Goal: Transaction & Acquisition: Purchase product/service

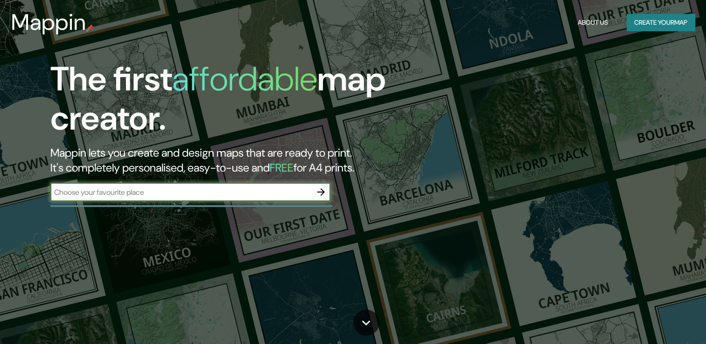
click at [204, 189] on input "text" at bounding box center [180, 192] width 261 height 11
click at [208, 199] on div "​" at bounding box center [190, 192] width 280 height 19
click at [209, 197] on div "​" at bounding box center [190, 192] width 280 height 19
paste input "10 PONIENTE NO. 2721 COL. SAN ALEJANDRO C.P. 72090, PUEBLA, PUEBLA"
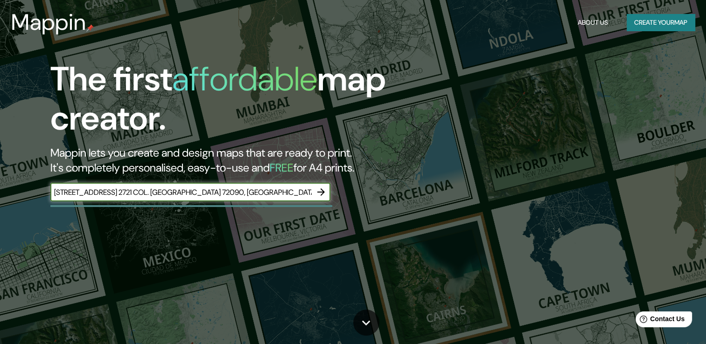
type input "10 PONIENTE NO. 2721 COL. SAN ALEJANDRO C.P. 72090, PUEBLA, PUEBLA"
click at [320, 193] on icon "button" at bounding box center [320, 192] width 11 height 11
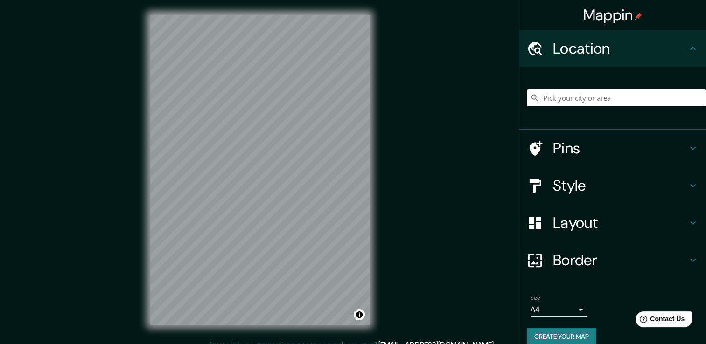
click at [604, 99] on input "Pick your city or area" at bounding box center [616, 98] width 179 height 17
click at [579, 101] on input "Pick your city or area" at bounding box center [616, 98] width 179 height 17
paste input "10 PONIENTE NO. 2721 COL. SAN ALEJANDRO C.P. 72090, PUEBLA, PUEBLA"
type input "Avenida 10 Poniente 2721, 72090 Puebla, Puebla, Mexico"
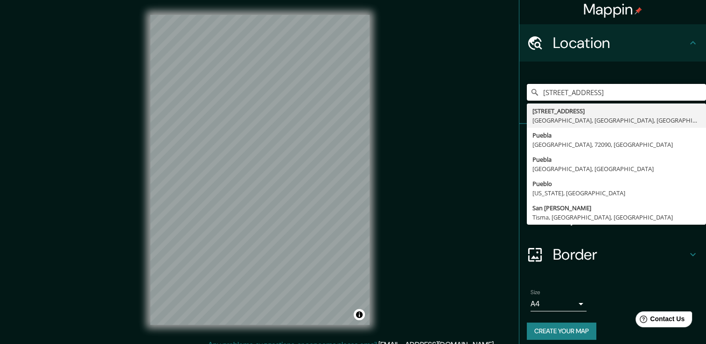
scroll to position [12, 0]
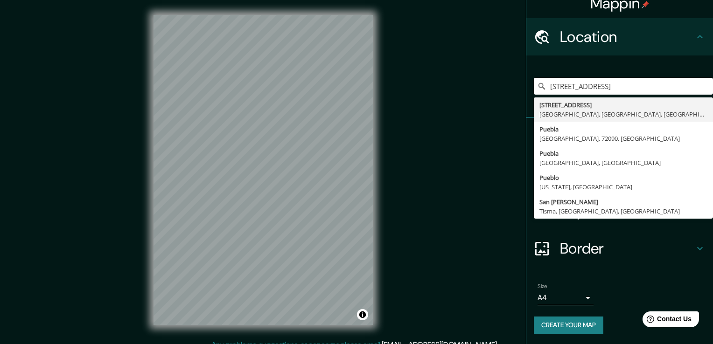
click at [570, 300] on body "Mappin Location Avenida 10 Poniente 2721, 72090 Puebla, Puebla, Mexico Avenida …" at bounding box center [356, 172] width 713 height 344
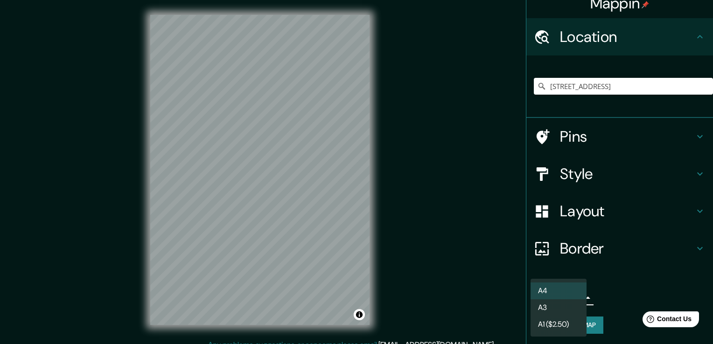
click at [565, 308] on li "A3" at bounding box center [559, 308] width 56 height 17
type input "a4"
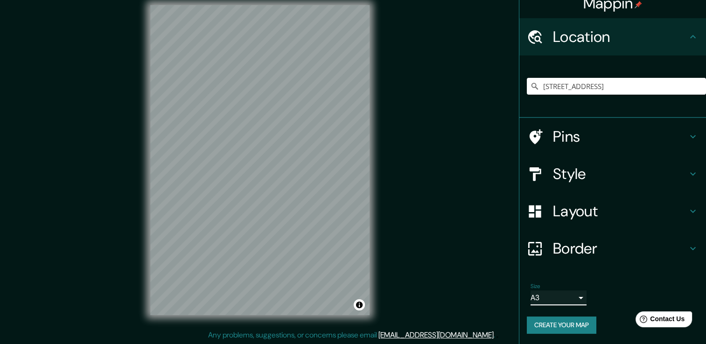
scroll to position [10, 0]
click at [672, 249] on h4 "Border" at bounding box center [620, 248] width 134 height 19
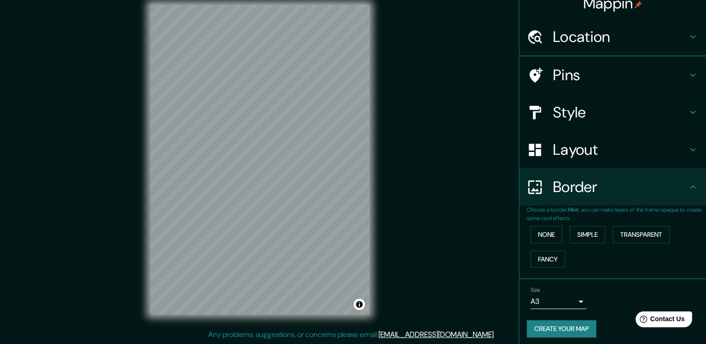
scroll to position [0, 0]
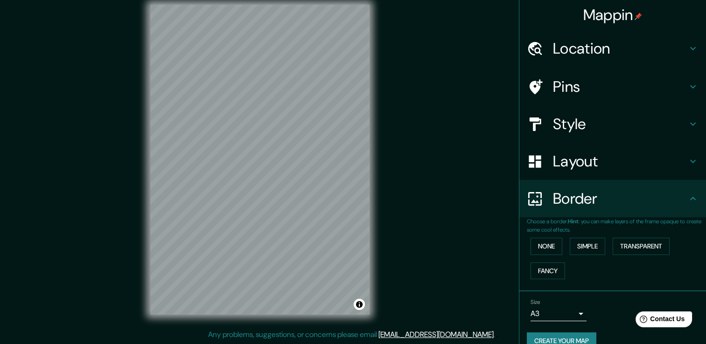
click at [676, 210] on div "Border" at bounding box center [612, 198] width 187 height 37
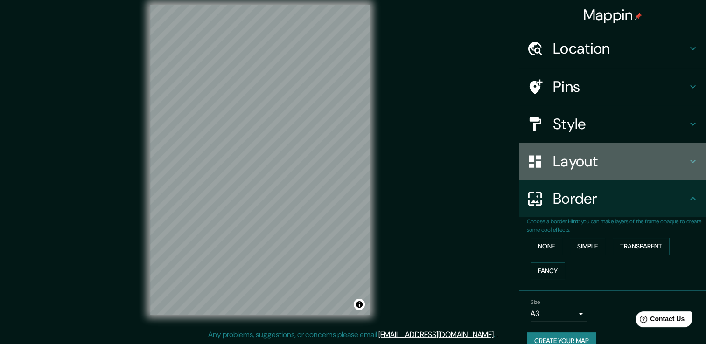
click at [687, 155] on div "Layout" at bounding box center [612, 161] width 187 height 37
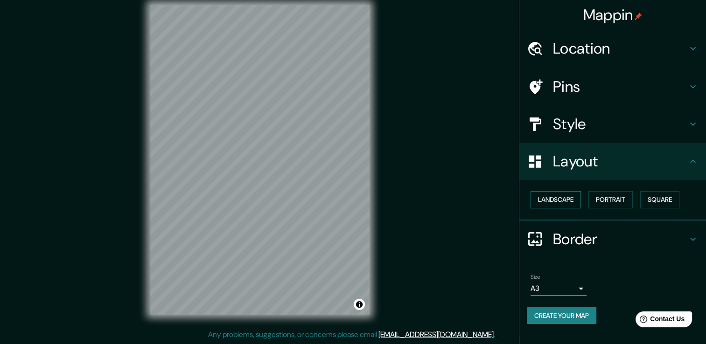
click at [560, 202] on button "Landscape" at bounding box center [556, 199] width 50 height 17
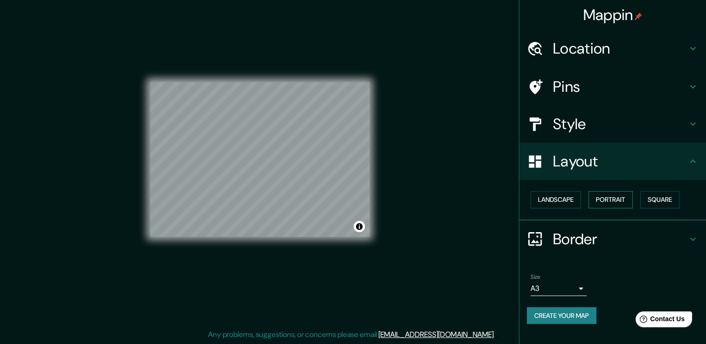
click at [594, 200] on button "Portrait" at bounding box center [610, 199] width 44 height 17
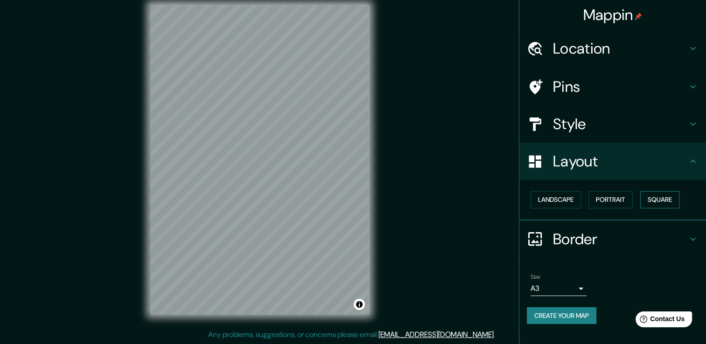
click at [652, 193] on button "Square" at bounding box center [659, 199] width 39 height 17
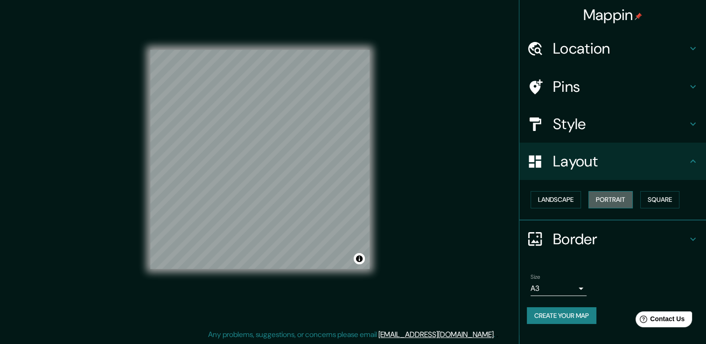
click at [610, 193] on button "Portrait" at bounding box center [610, 199] width 44 height 17
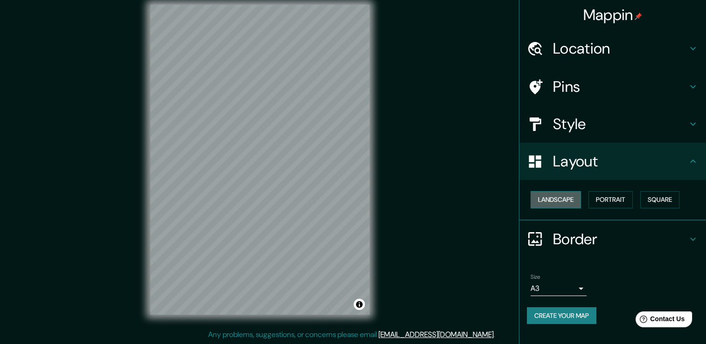
click at [571, 204] on button "Landscape" at bounding box center [556, 199] width 50 height 17
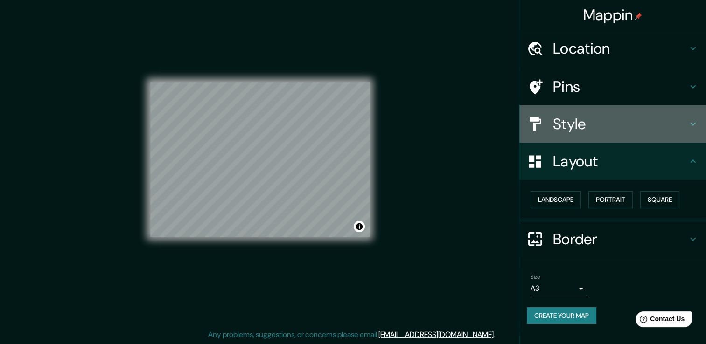
click at [692, 128] on div "Style" at bounding box center [612, 123] width 187 height 37
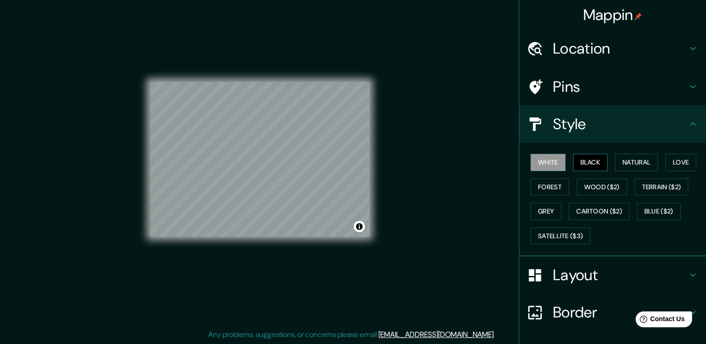
click at [580, 161] on button "Black" at bounding box center [590, 162] width 35 height 17
click at [618, 162] on button "Natural" at bounding box center [636, 162] width 43 height 17
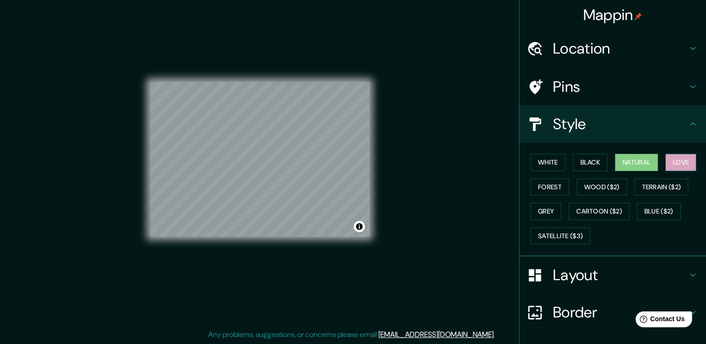
click at [670, 161] on button "Love" at bounding box center [680, 162] width 31 height 17
click at [554, 189] on button "Forest" at bounding box center [550, 187] width 39 height 17
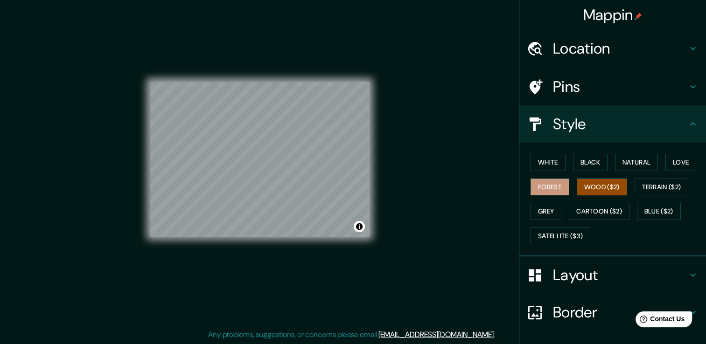
click at [590, 187] on button "Wood ($2)" at bounding box center [602, 187] width 50 height 17
click at [655, 191] on button "Terrain ($2)" at bounding box center [662, 187] width 54 height 17
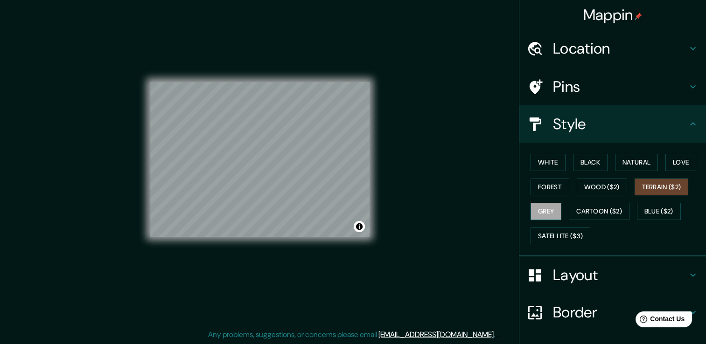
click at [534, 211] on button "Grey" at bounding box center [546, 211] width 31 height 17
click at [551, 162] on button "White" at bounding box center [548, 162] width 35 height 17
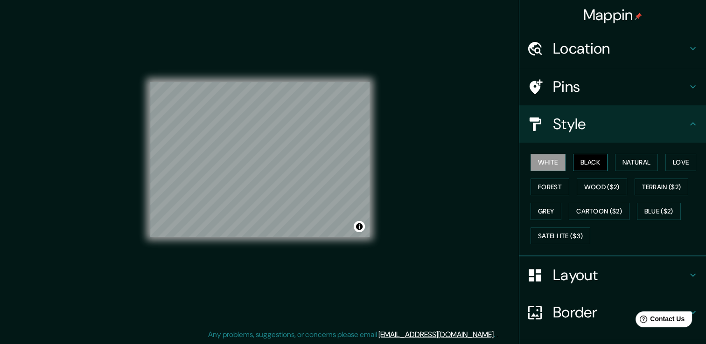
click at [583, 155] on button "Black" at bounding box center [590, 162] width 35 height 17
click at [618, 161] on button "Natural" at bounding box center [636, 162] width 43 height 17
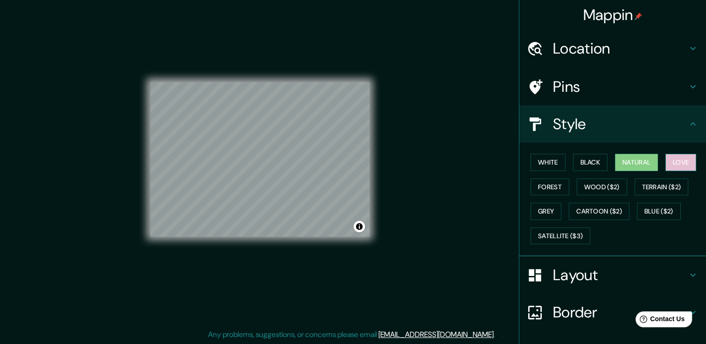
click at [667, 161] on button "Love" at bounding box center [680, 162] width 31 height 17
click at [547, 189] on button "Forest" at bounding box center [550, 187] width 39 height 17
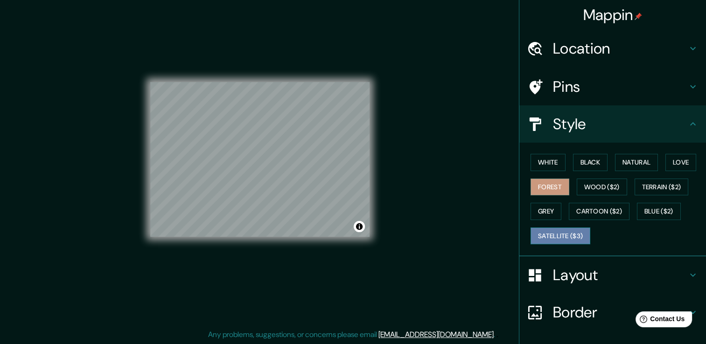
click at [549, 236] on button "Satellite ($3)" at bounding box center [561, 236] width 60 height 17
click at [388, 113] on div "Mappin Location Avenida 10 Poniente 2721, 72090 Puebla, Puebla, Mexico Avenida …" at bounding box center [353, 167] width 706 height 355
click at [573, 161] on button "Black" at bounding box center [590, 162] width 35 height 17
click at [397, 180] on div "Mappin Location Avenida 10 Poniente 2721, 72090 Puebla, Puebla, Mexico Avenida …" at bounding box center [353, 167] width 706 height 355
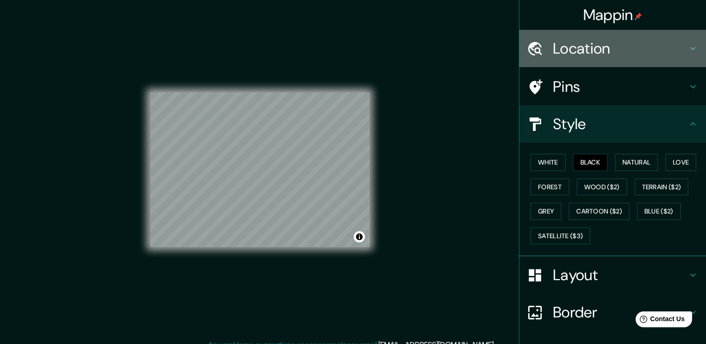
click at [638, 59] on div "Location" at bounding box center [612, 48] width 187 height 37
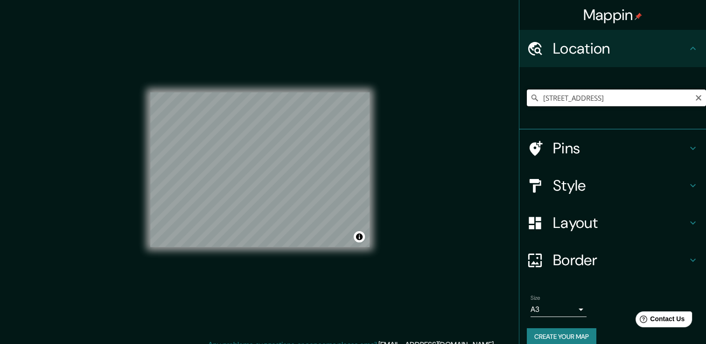
click at [667, 94] on input "Avenida 10 Poniente 2721, 72090 Puebla, Puebla, Mexico" at bounding box center [616, 98] width 179 height 17
click at [663, 93] on input "Avenida 10 Poniente 2721, 72090 Puebla, Puebla, Mexico" at bounding box center [616, 98] width 179 height 17
click at [696, 97] on icon "Clear" at bounding box center [699, 98] width 6 height 6
click at [632, 97] on input "Pick your city or area" at bounding box center [616, 98] width 179 height 17
paste input "10 PONIENTE NO. 2721 COL. SAN ALEJANDRO C.P. 72090, PUEBLA, PUEBLA"
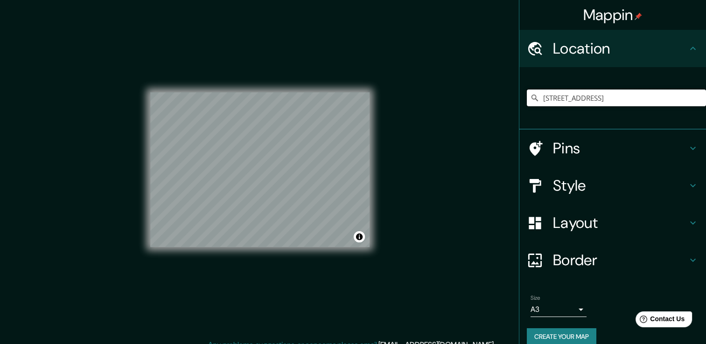
type input "Avenida 10 Poniente 2721, 72090 Puebla, Puebla, Mexico"
click at [586, 149] on h4 "Pins" at bounding box center [620, 148] width 134 height 19
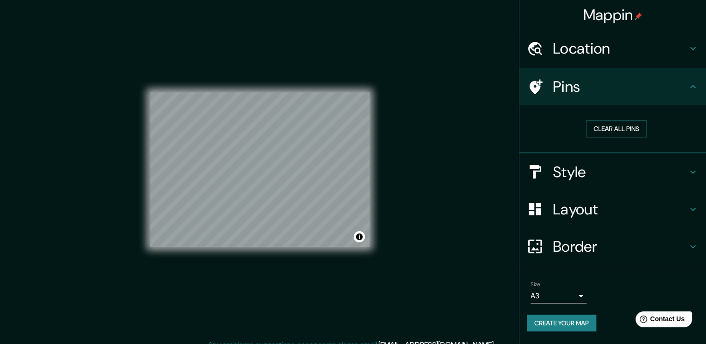
click at [676, 91] on h4 "Pins" at bounding box center [620, 86] width 134 height 19
click at [598, 182] on div "Style" at bounding box center [612, 172] width 187 height 37
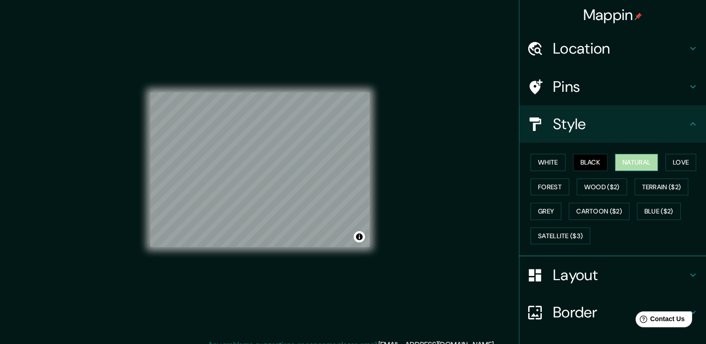
click at [620, 161] on button "Natural" at bounding box center [636, 162] width 43 height 17
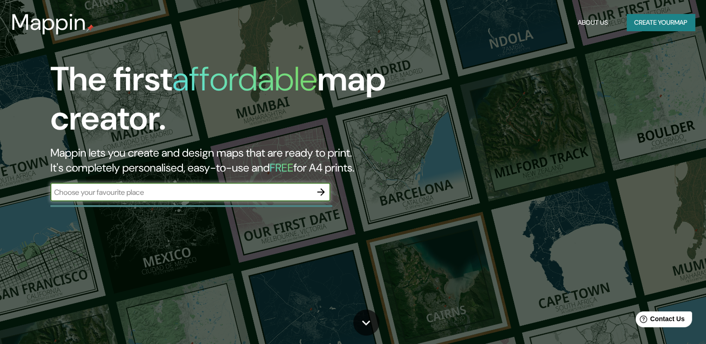
click at [633, 20] on button "Create your map" at bounding box center [661, 22] width 68 height 17
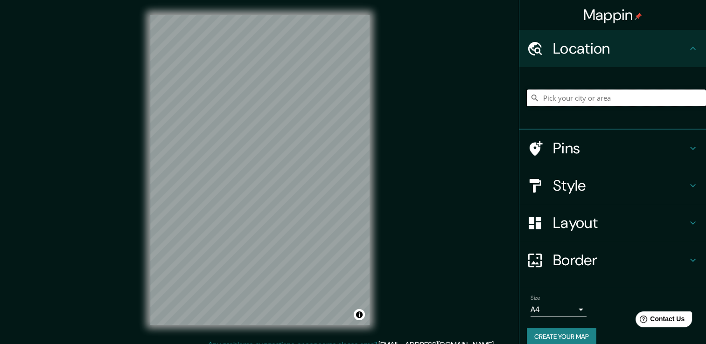
click at [554, 96] on input "Pick your city or area" at bounding box center [616, 98] width 179 height 17
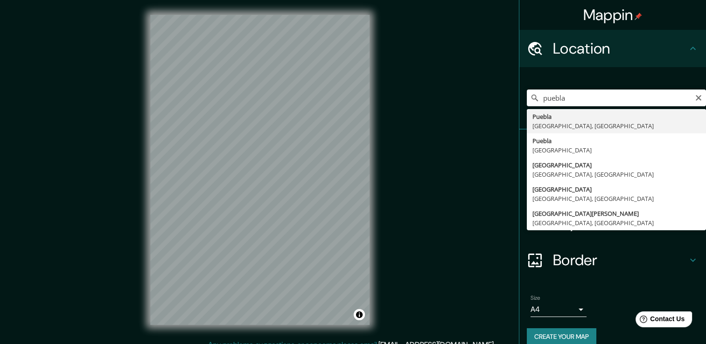
type input "[GEOGRAPHIC_DATA], [GEOGRAPHIC_DATA], [GEOGRAPHIC_DATA]"
